Goal: Transaction & Acquisition: Purchase product/service

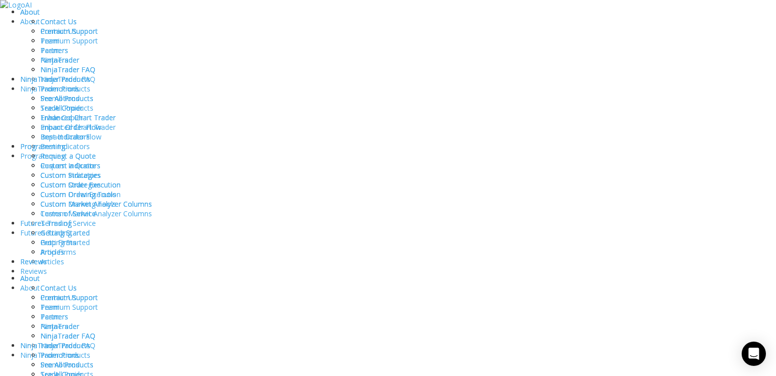
scroll to position [1868, 0]
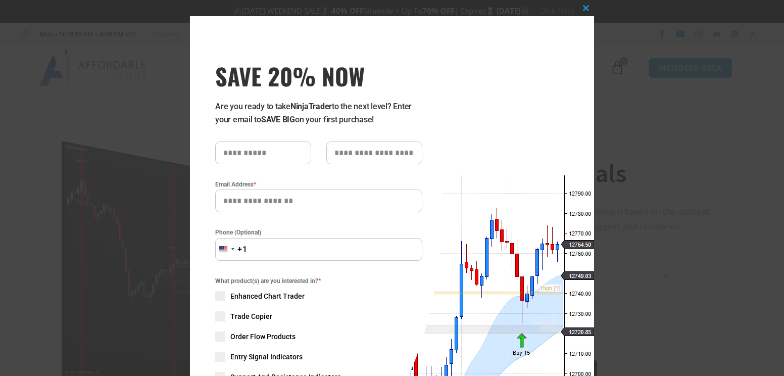
click at [645, 35] on div "Close this module SAVE 20% NOW Are you ready to take NinjaTrader to the next le…" at bounding box center [392, 188] width 784 height 376
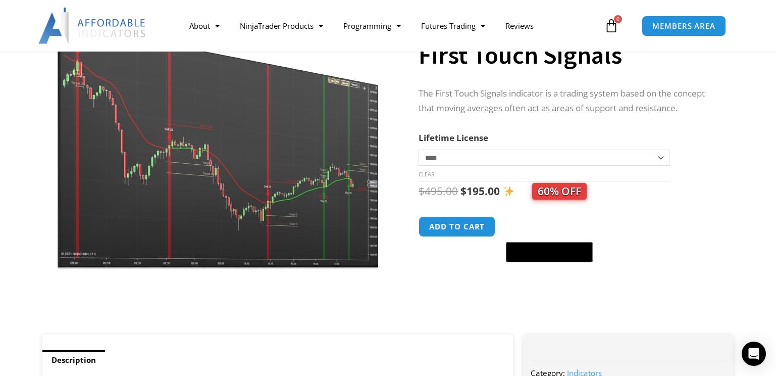
scroll to position [101, 0]
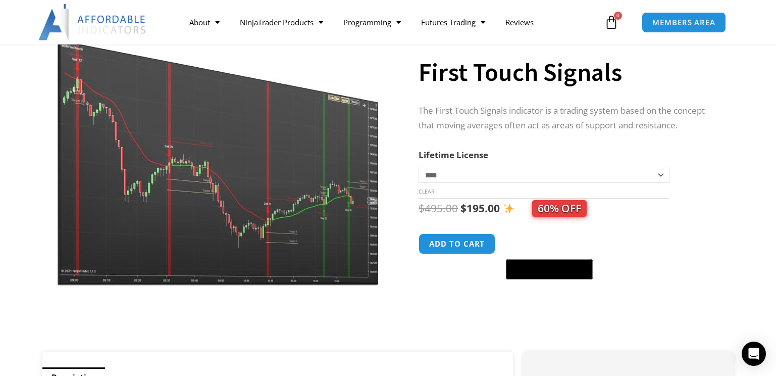
click at [239, 159] on img at bounding box center [219, 146] width 325 height 279
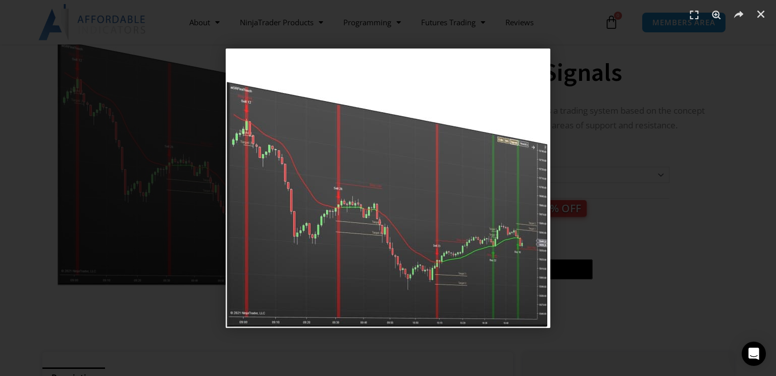
click at [380, 177] on img "1 / 1" at bounding box center [388, 187] width 325 height 279
click at [636, 91] on div "1 / 1" at bounding box center [387, 187] width 705 height 305
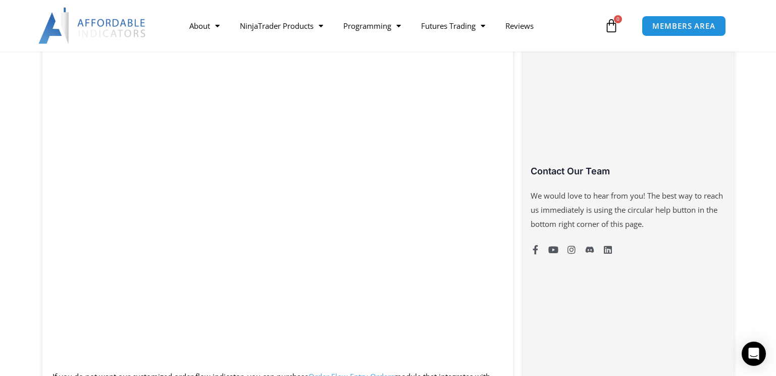
scroll to position [656, 0]
